Goal: Task Accomplishment & Management: Use online tool/utility

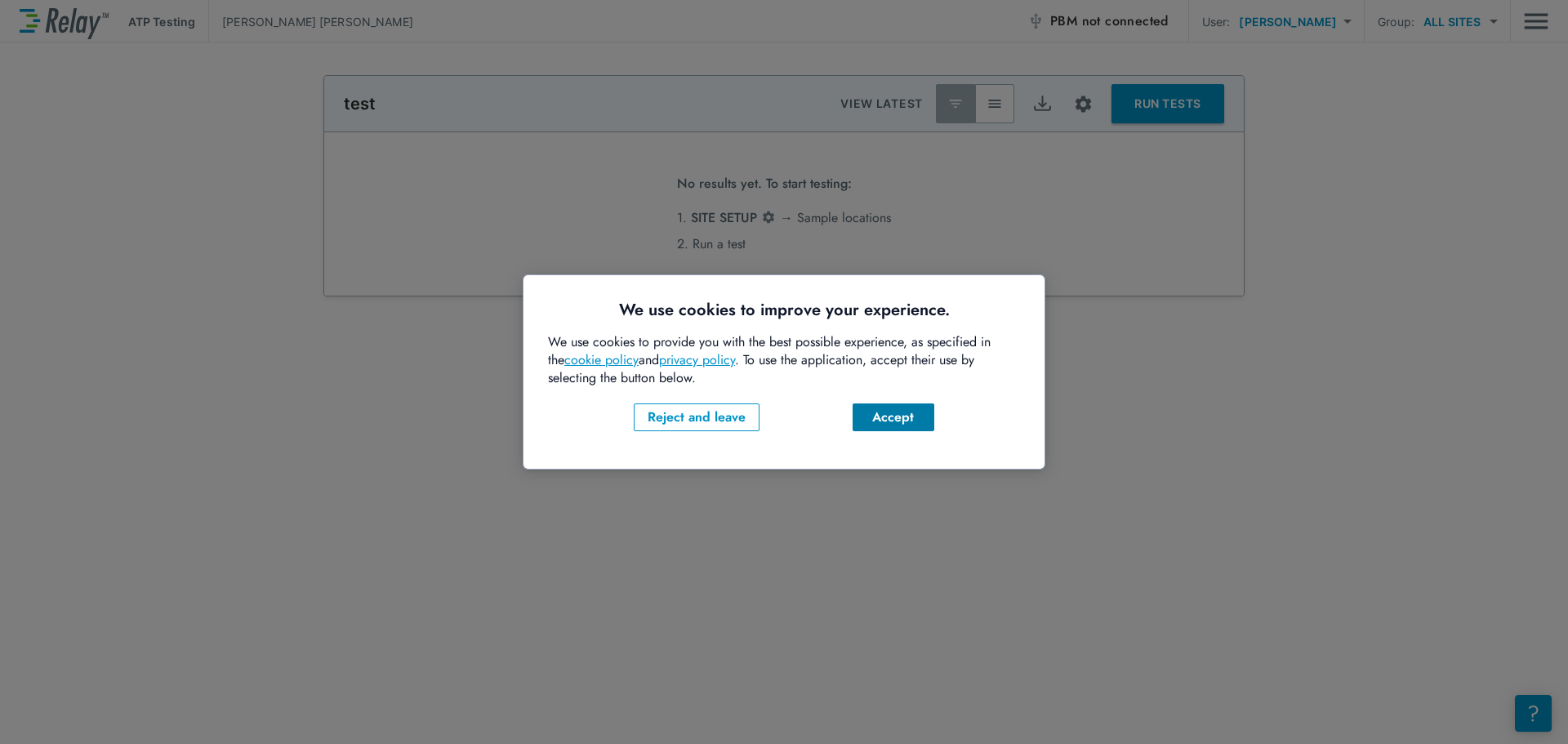
click at [900, 412] on div "Accept" at bounding box center [894, 417] width 56 height 20
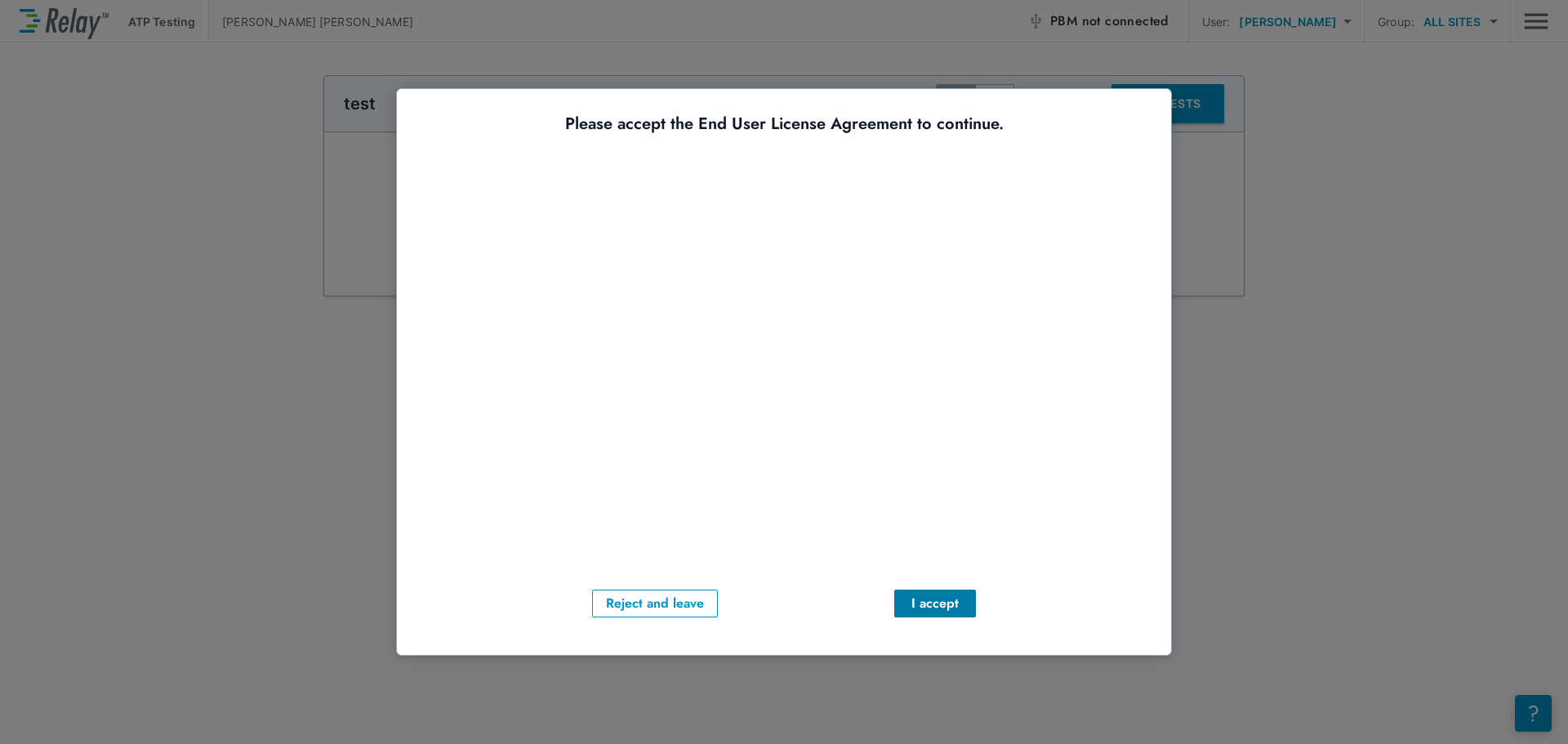
click at [921, 604] on div "I accept" at bounding box center [935, 603] width 56 height 20
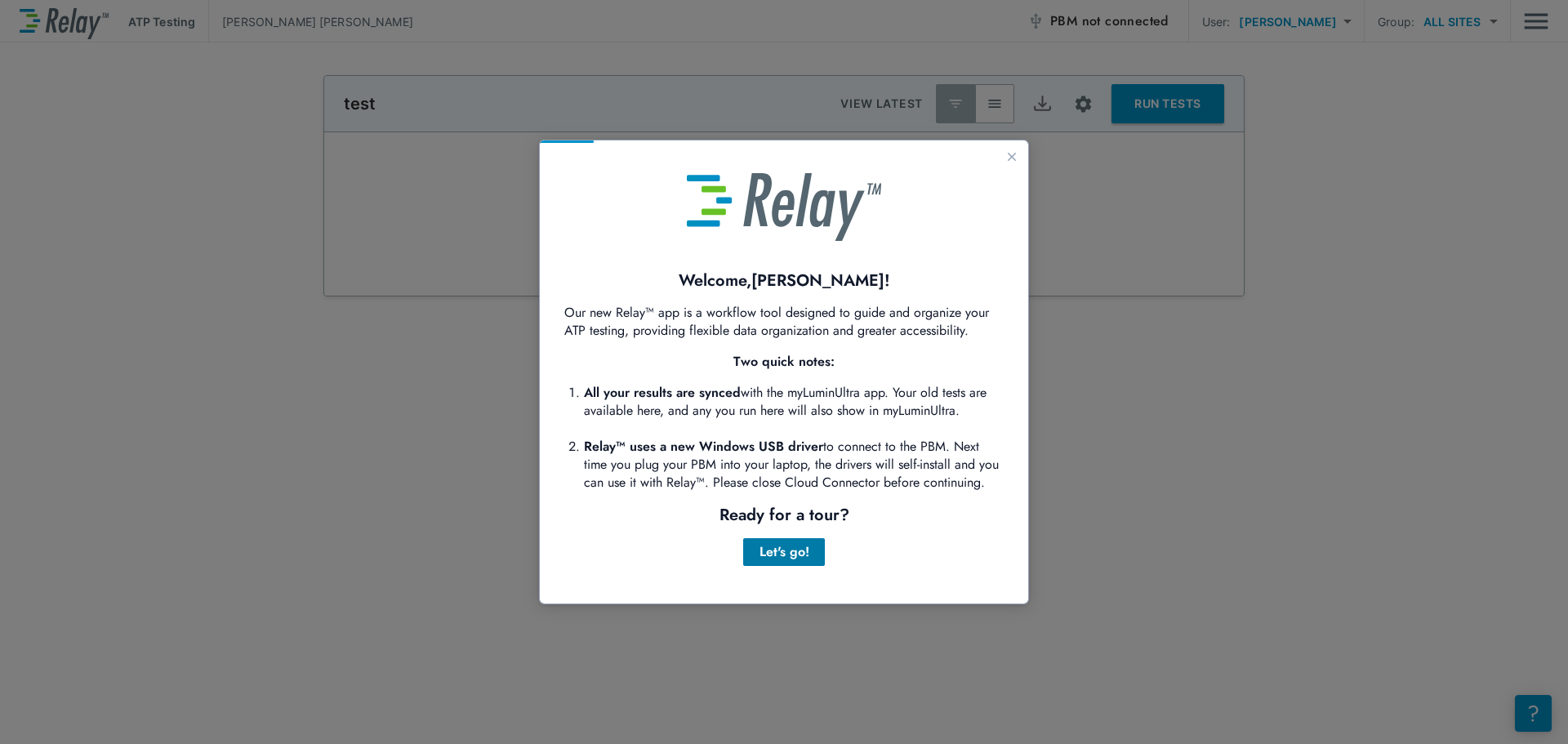
click at [783, 564] on button "Let's go!" at bounding box center [784, 552] width 82 height 28
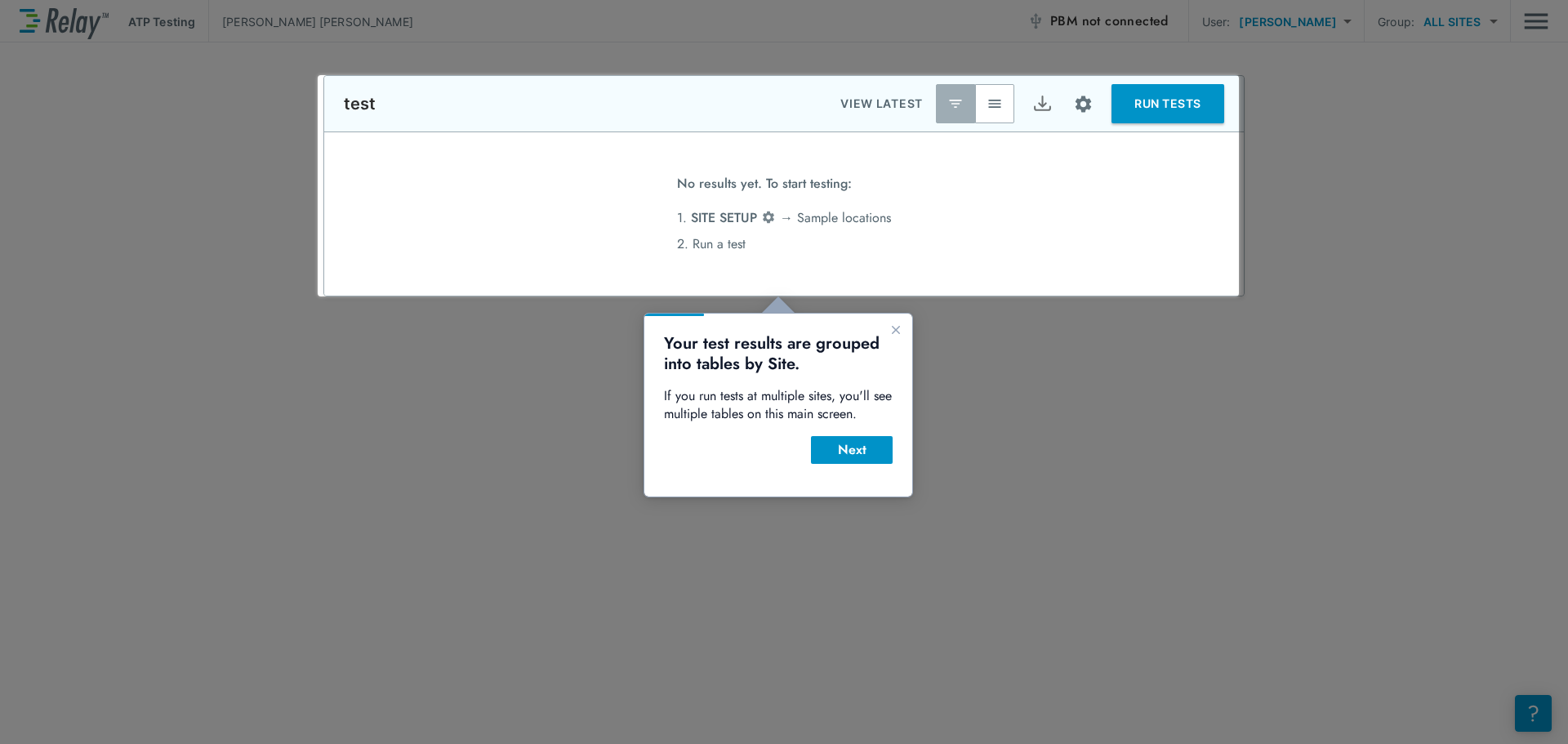
click at [907, 454] on div "Your test results are grouped into tables by Site. If you run tests at multiple…" at bounding box center [778, 405] width 268 height 183
click at [870, 465] on div "Your test results are grouped into tables by Site. If you run tests at multiple…" at bounding box center [778, 405] width 268 height 183
click at [871, 435] on div "Your test results are grouped into tables by Site. If you run tests at multiple…" at bounding box center [778, 398] width 229 height 130
click at [871, 442] on div "Next" at bounding box center [852, 449] width 56 height 20
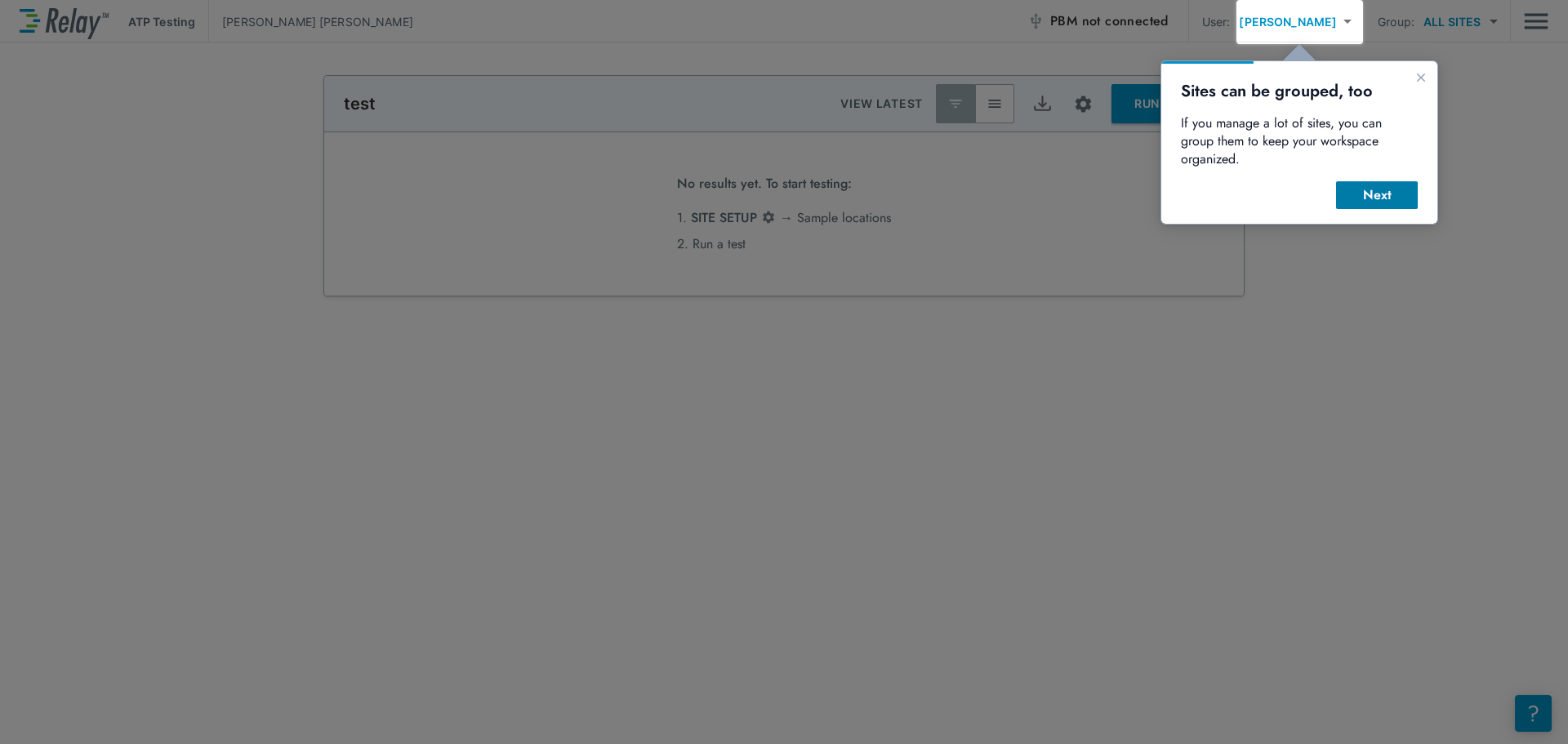
click at [1372, 185] on div "Next" at bounding box center [1377, 195] width 56 height 20
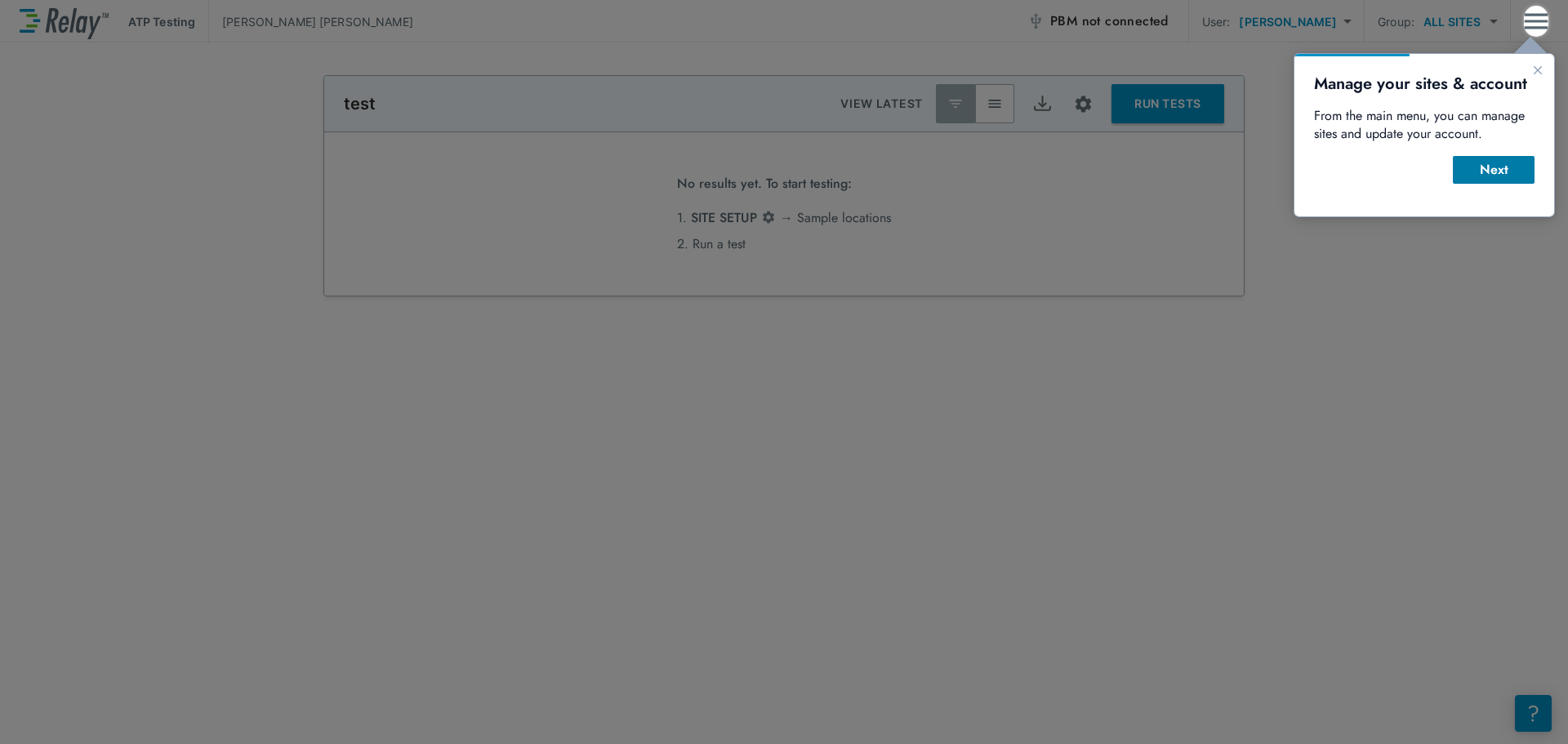
click at [1488, 173] on div "Next" at bounding box center [1494, 169] width 56 height 20
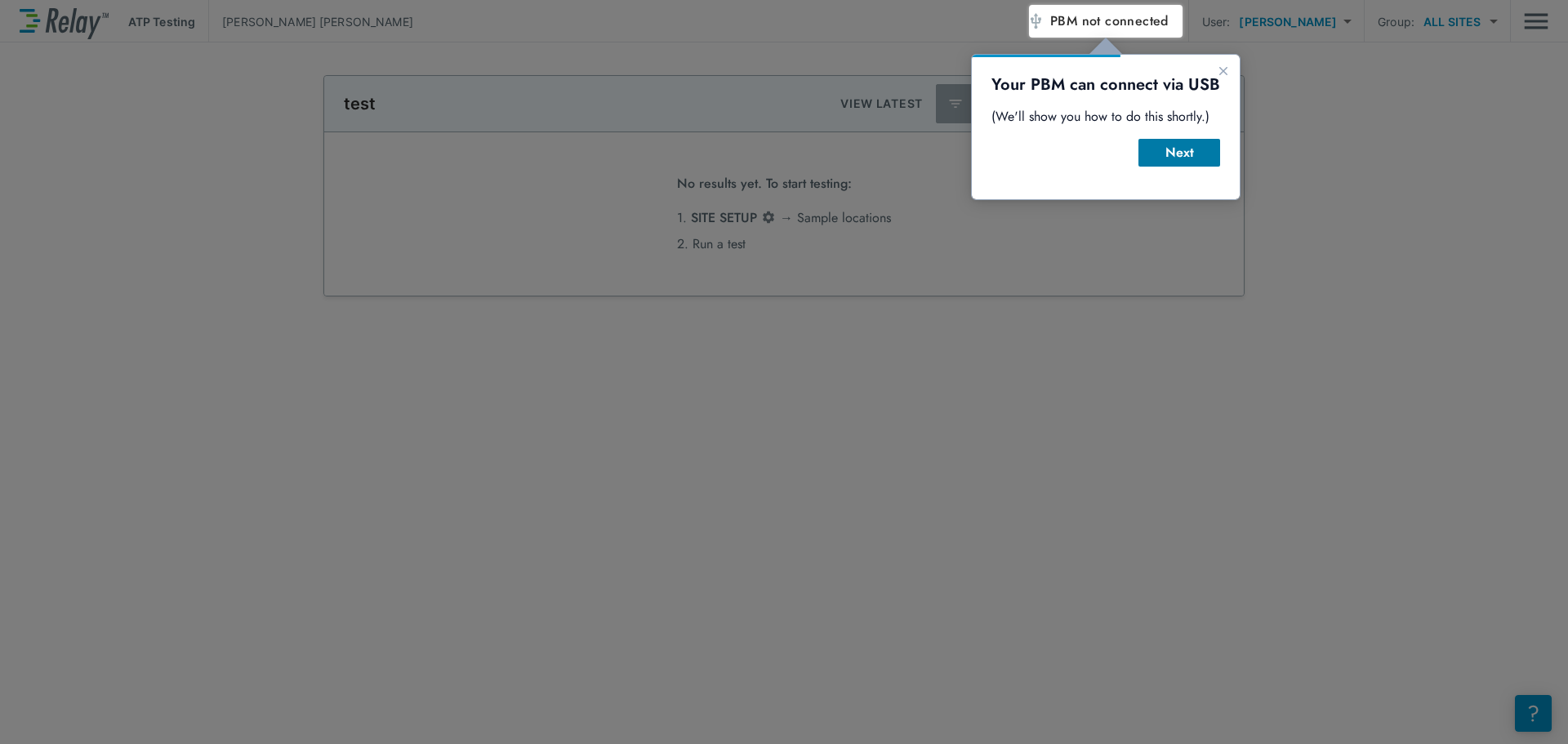
click at [1191, 147] on div "Next" at bounding box center [1179, 152] width 56 height 20
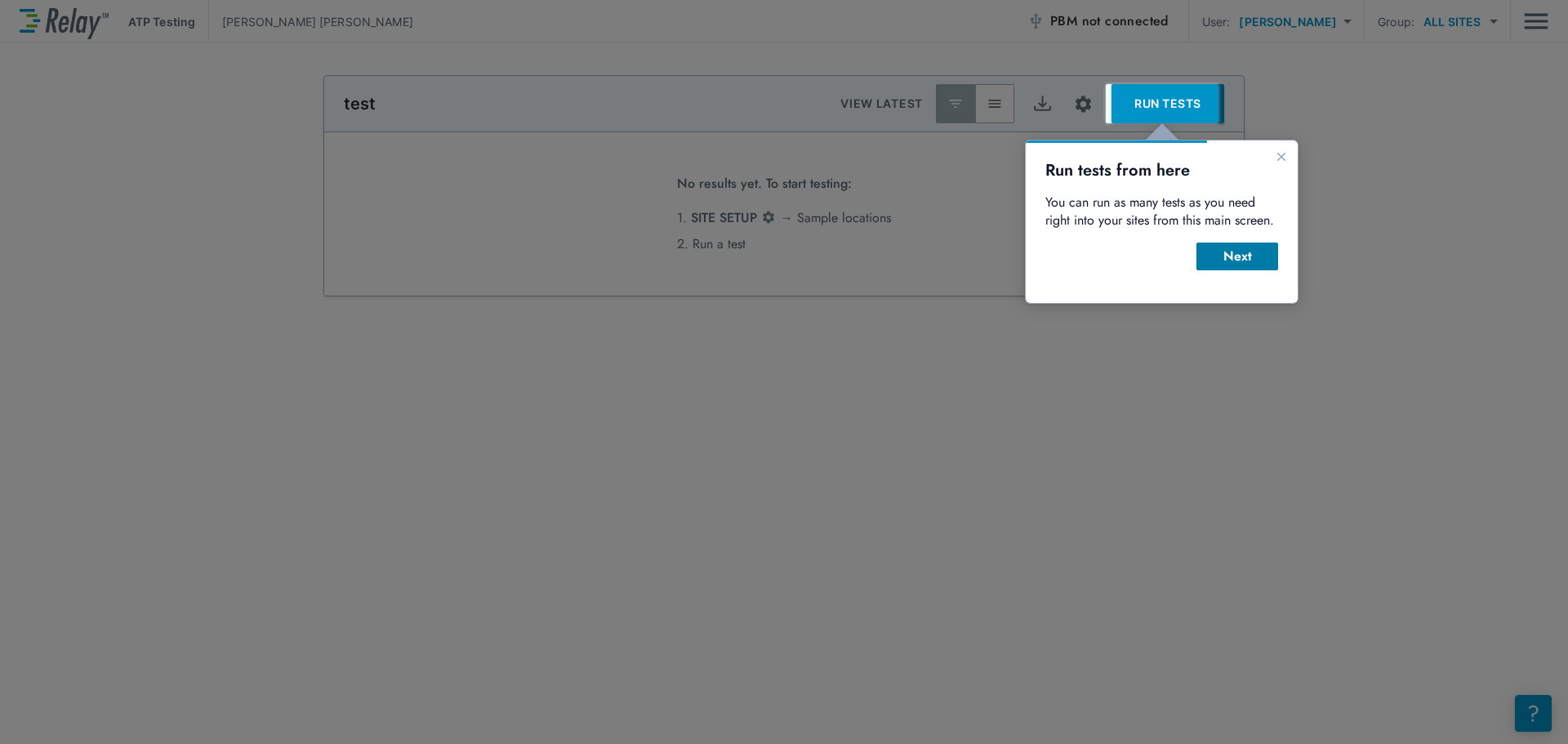
click at [1235, 252] on div "Next" at bounding box center [1238, 256] width 56 height 20
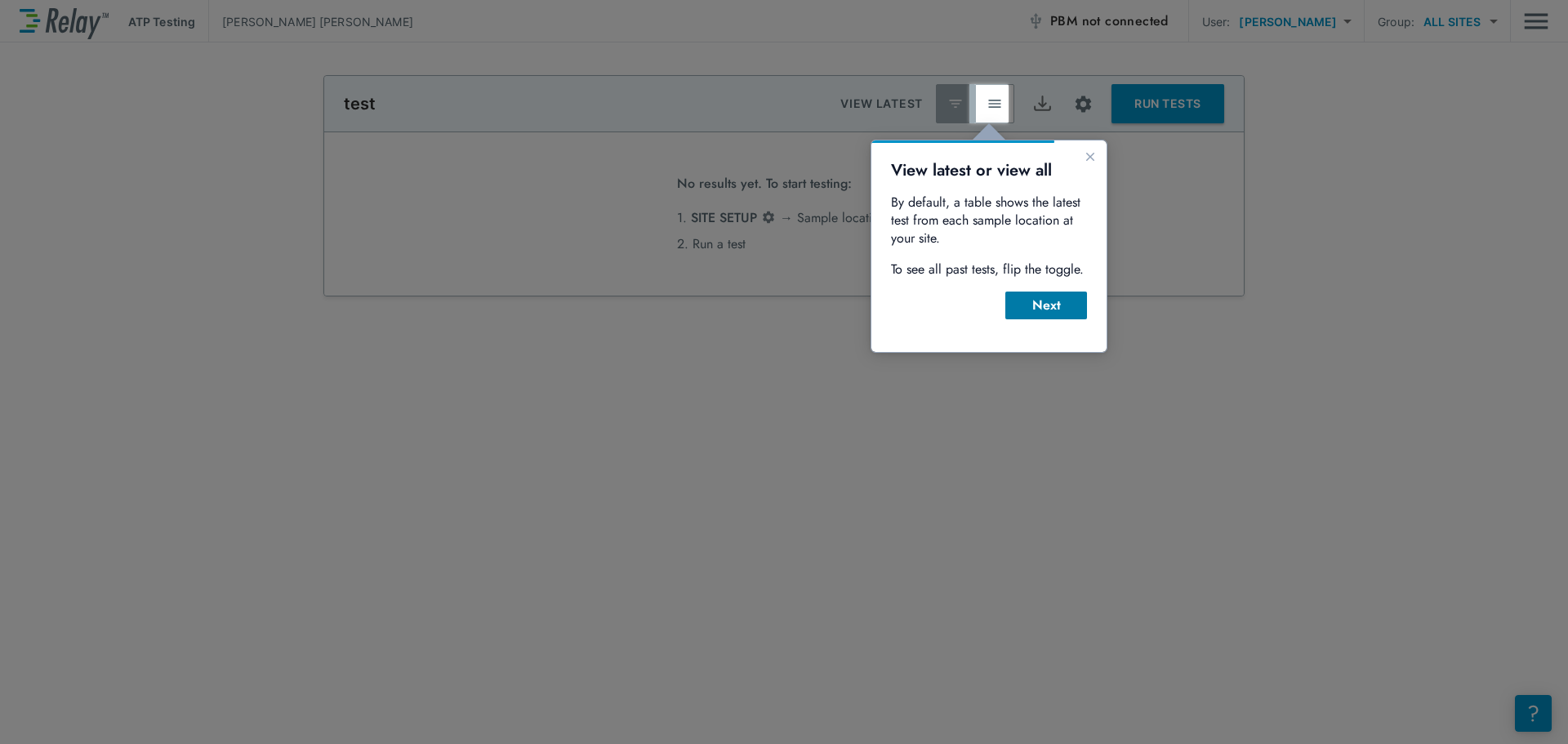
click at [1045, 302] on div "Next" at bounding box center [1046, 305] width 56 height 20
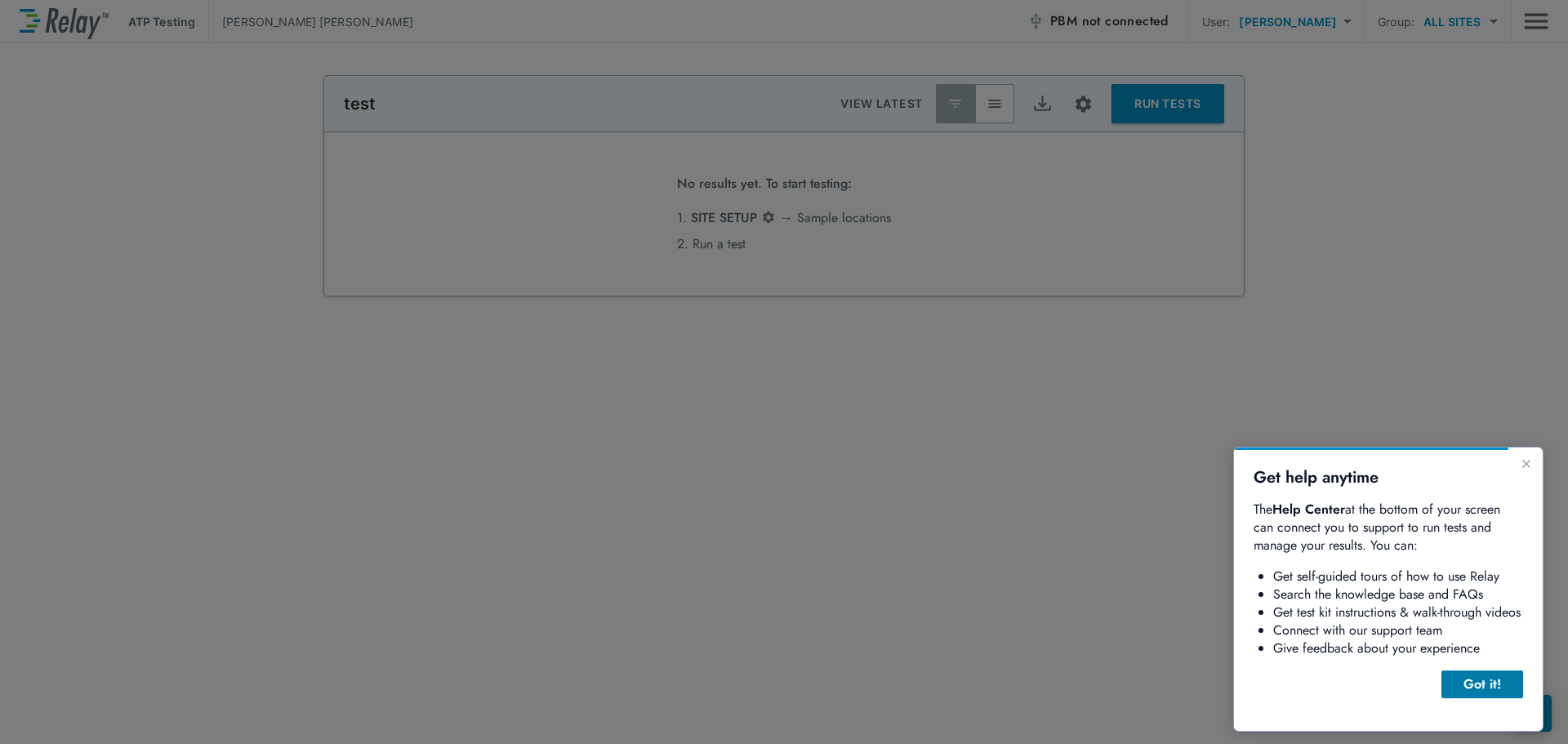
click at [1508, 681] on div "Got it!" at bounding box center [1483, 684] width 56 height 20
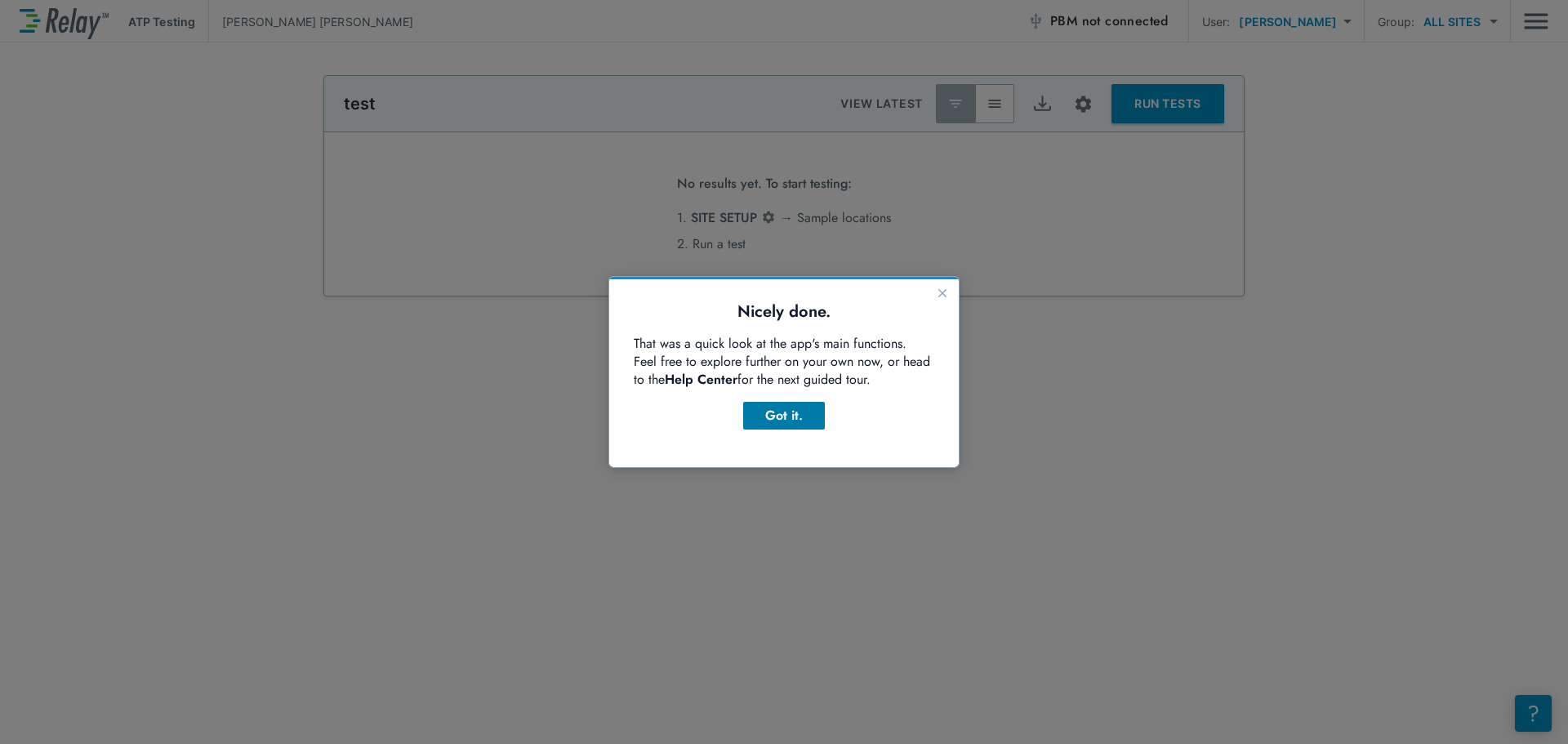
click at [795, 412] on div "Got it." at bounding box center [784, 415] width 56 height 20
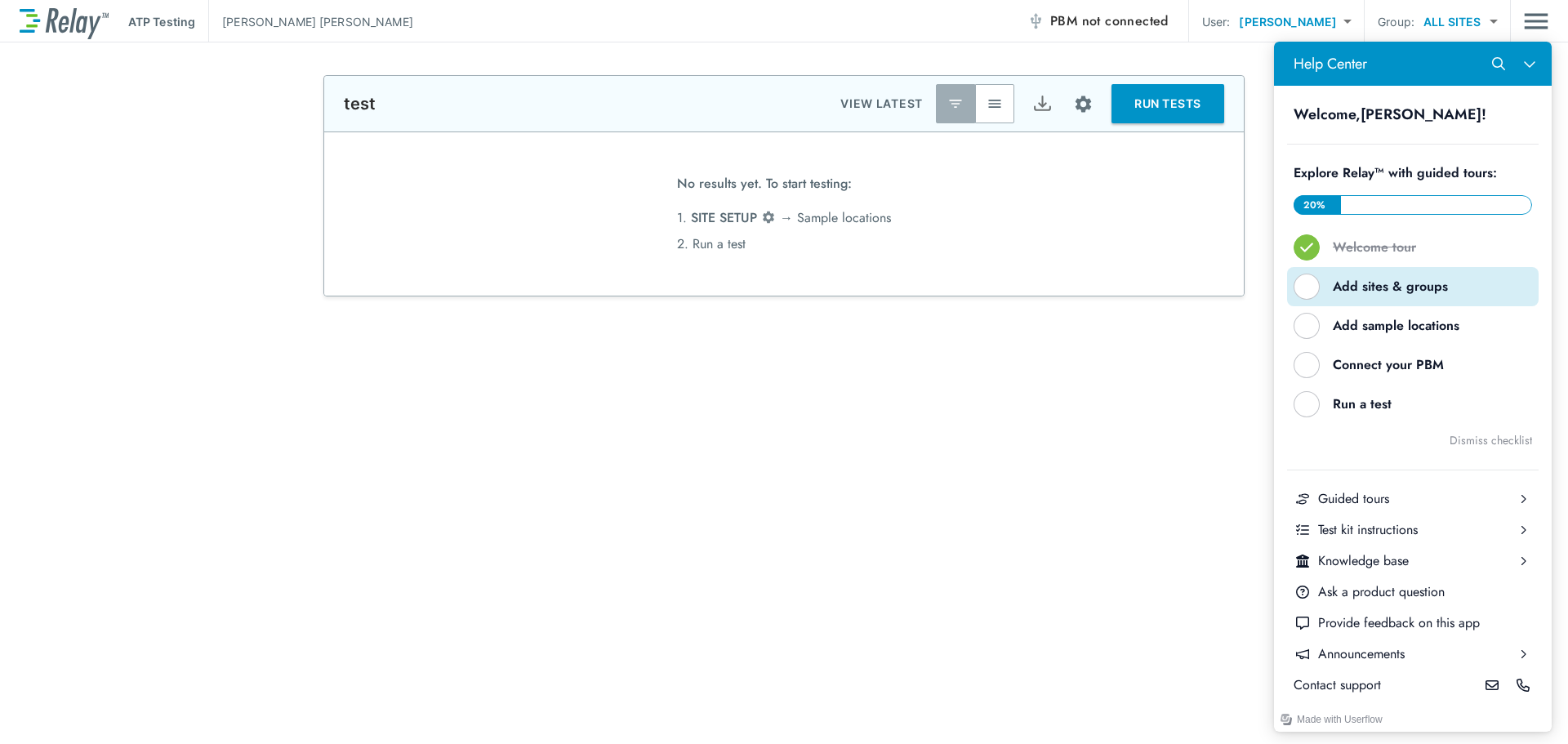
click at [1297, 289] on div "Help Center" at bounding box center [1306, 287] width 26 height 26
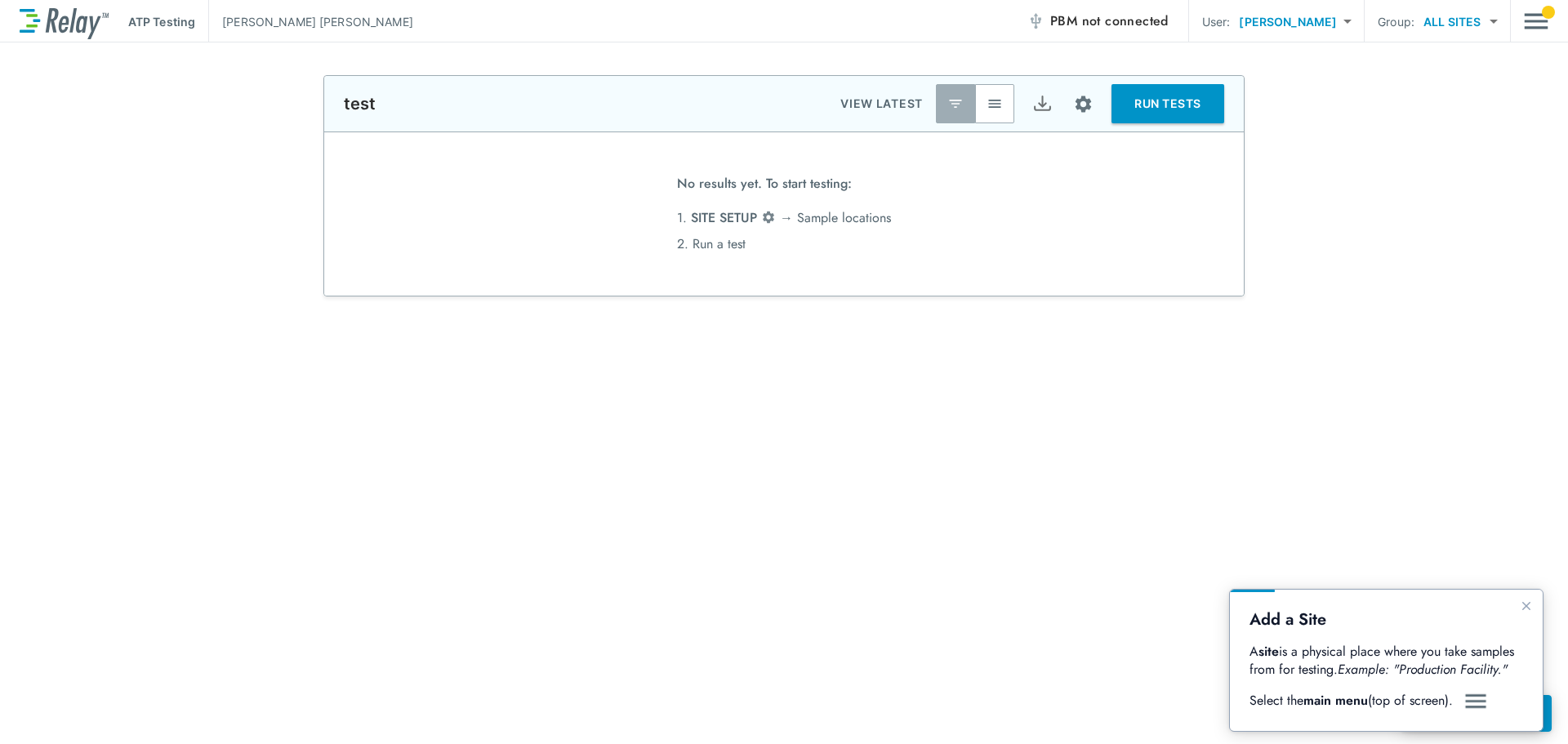
click at [987, 107] on img "button" at bounding box center [994, 103] width 17 height 17
click at [956, 105] on img "button" at bounding box center [955, 103] width 17 height 17
click at [1161, 24] on span "not connected" at bounding box center [1126, 21] width 87 height 19
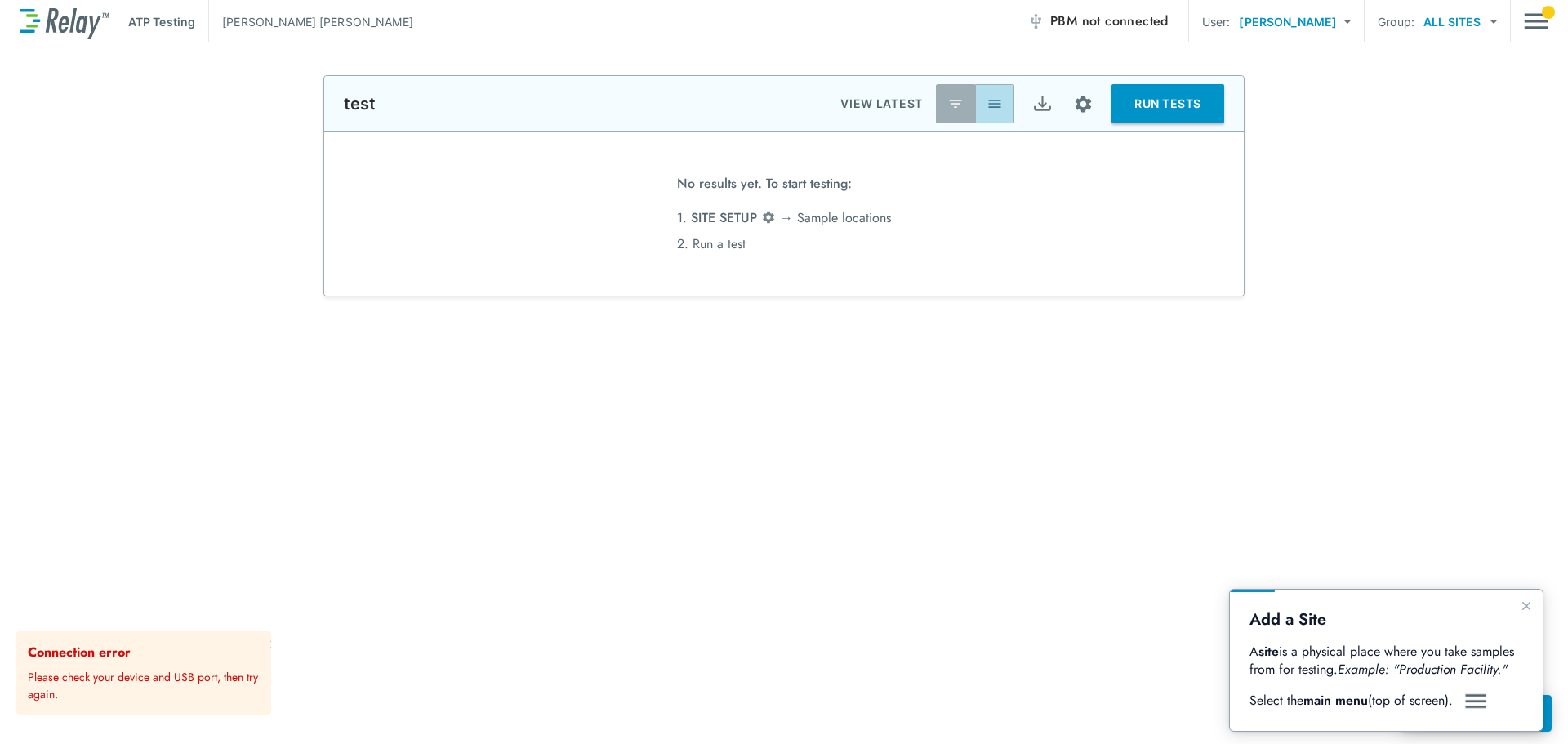
click at [990, 102] on img "button" at bounding box center [994, 103] width 17 height 17
click at [949, 98] on img "button" at bounding box center [955, 103] width 17 height 17
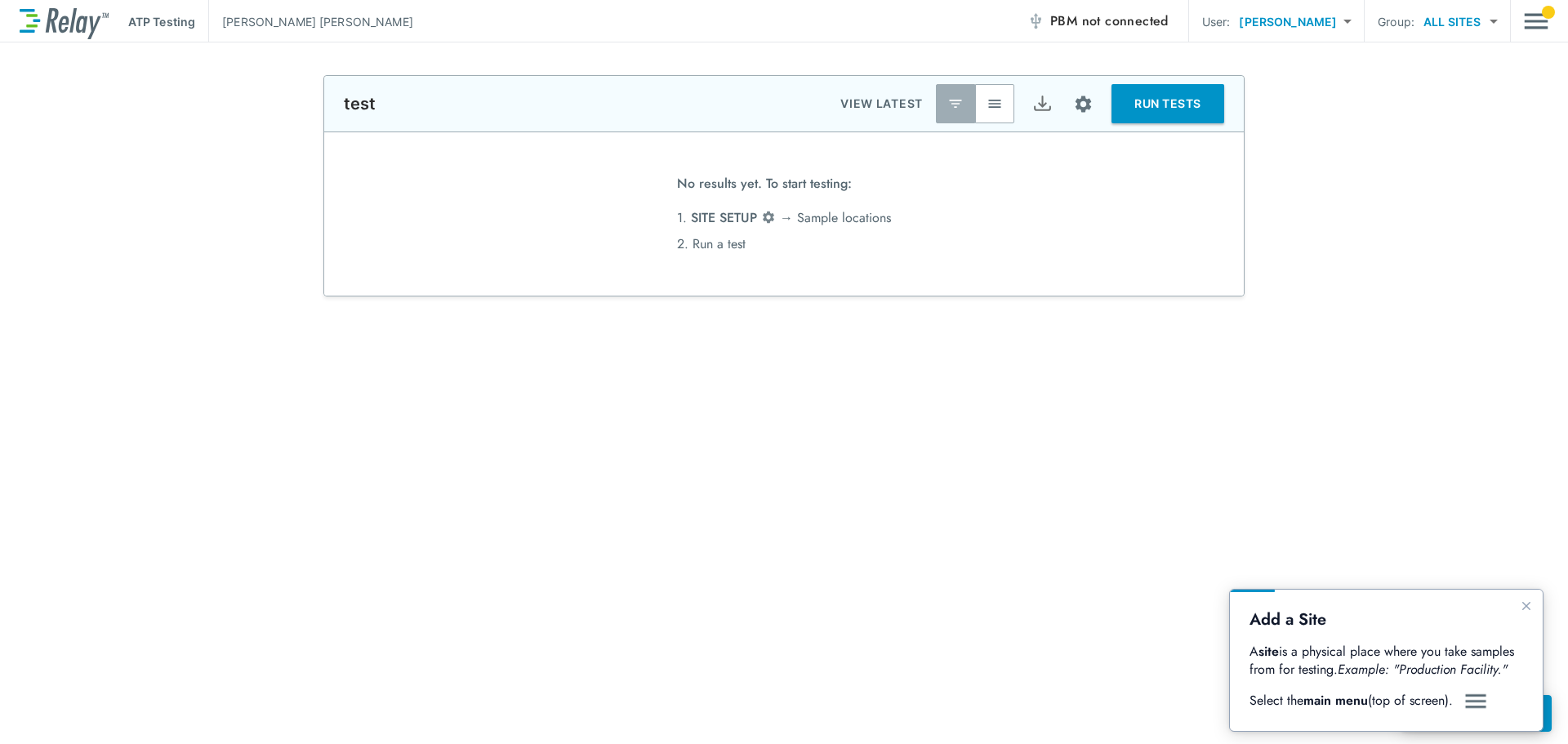
click at [988, 96] on img "button" at bounding box center [994, 103] width 17 height 17
click at [1472, 26] on body "**********" at bounding box center [784, 372] width 1568 height 744
click at [1462, 61] on li "TEST+ANALYZE SITES" at bounding box center [1472, 63] width 169 height 30
click at [1456, 26] on body "**********" at bounding box center [784, 372] width 1568 height 744
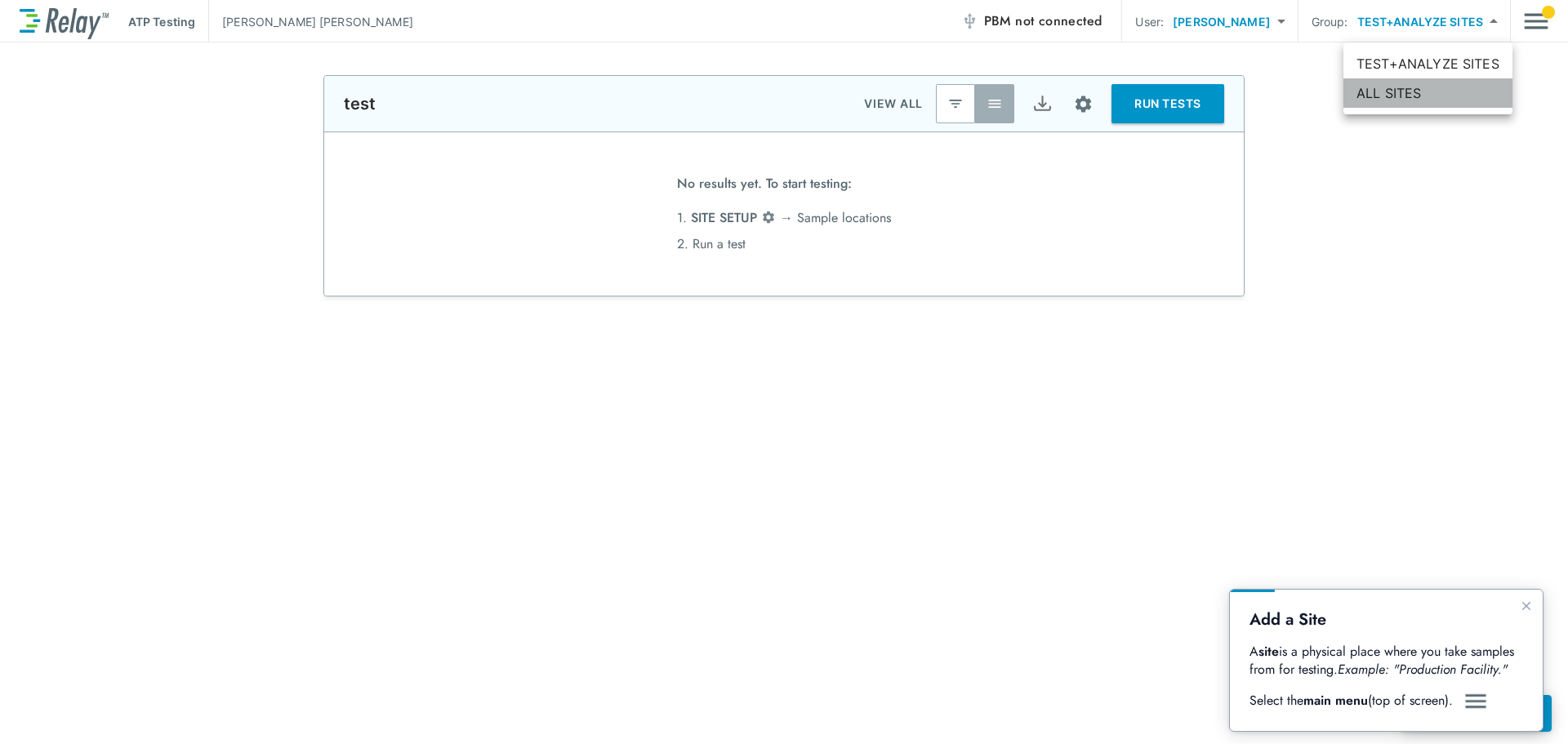
click at [1425, 89] on li "ALL SITES" at bounding box center [1428, 93] width 169 height 30
type input "*********"
